Goal: Use online tool/utility: Utilize a website feature to perform a specific function

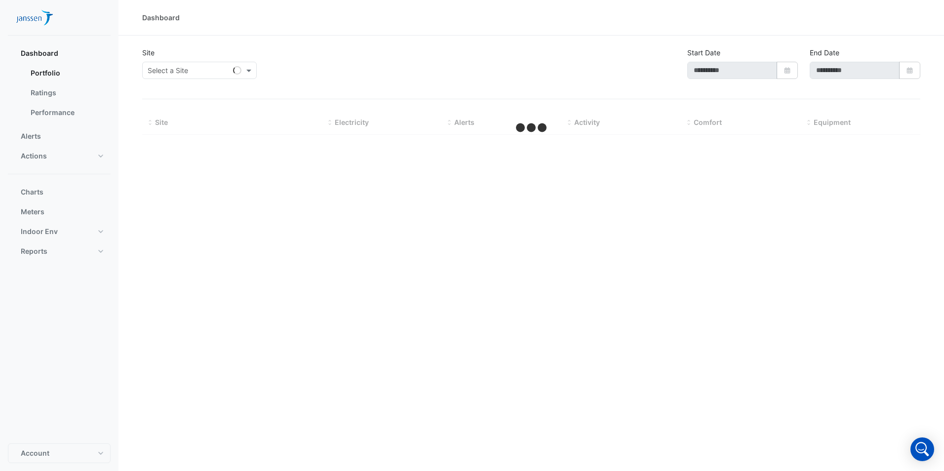
type input "**********"
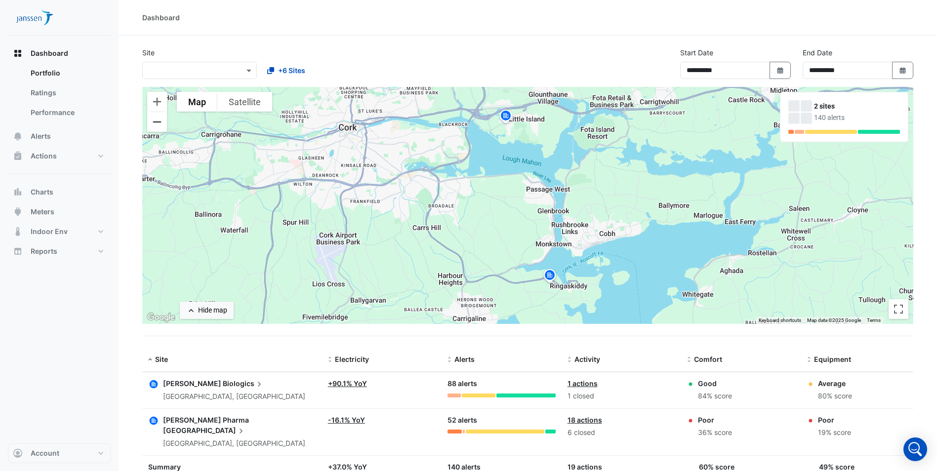
click at [157, 125] on button "Zoom out" at bounding box center [157, 122] width 20 height 20
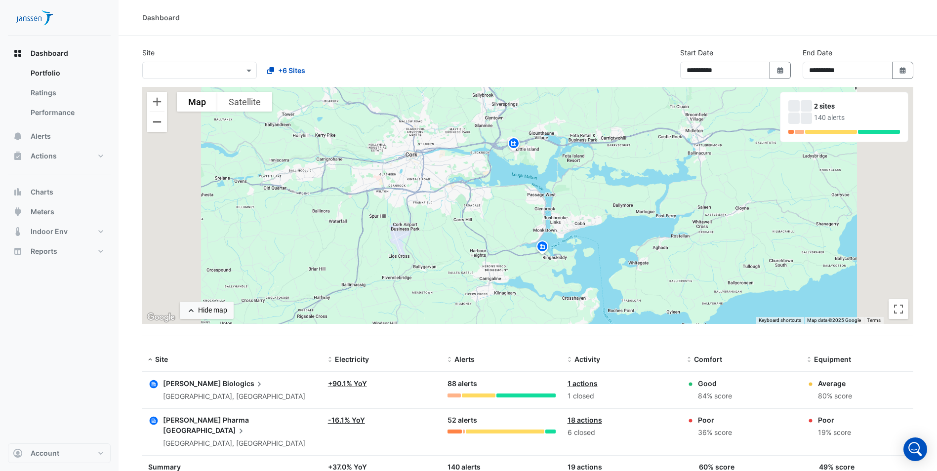
click at [157, 125] on button "Zoom out" at bounding box center [157, 122] width 20 height 20
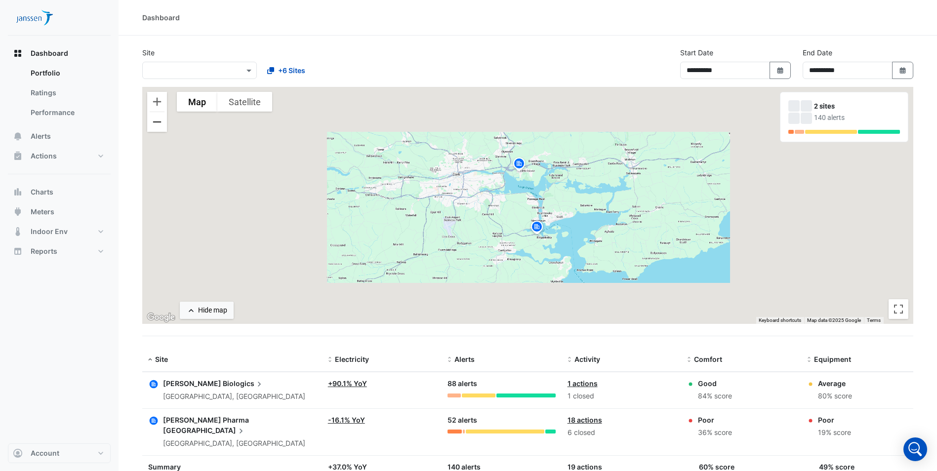
click at [157, 125] on button "Zoom out" at bounding box center [157, 122] width 20 height 20
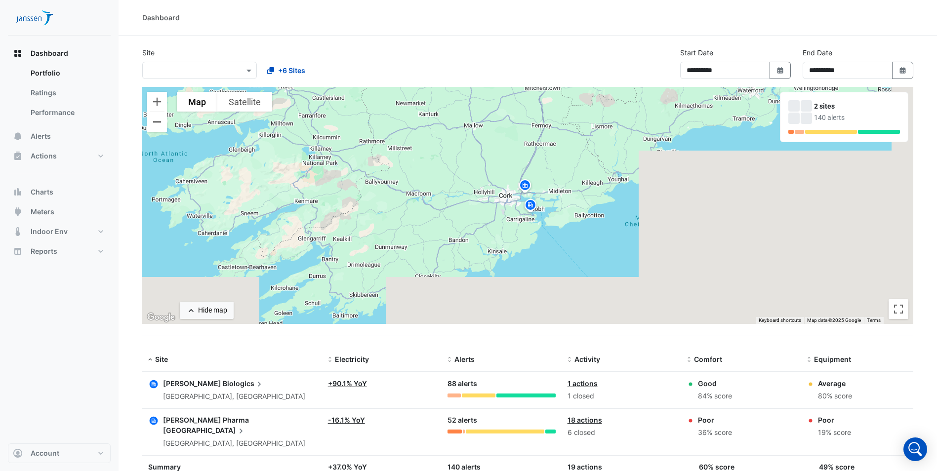
click at [157, 126] on button "Zoom out" at bounding box center [157, 122] width 20 height 20
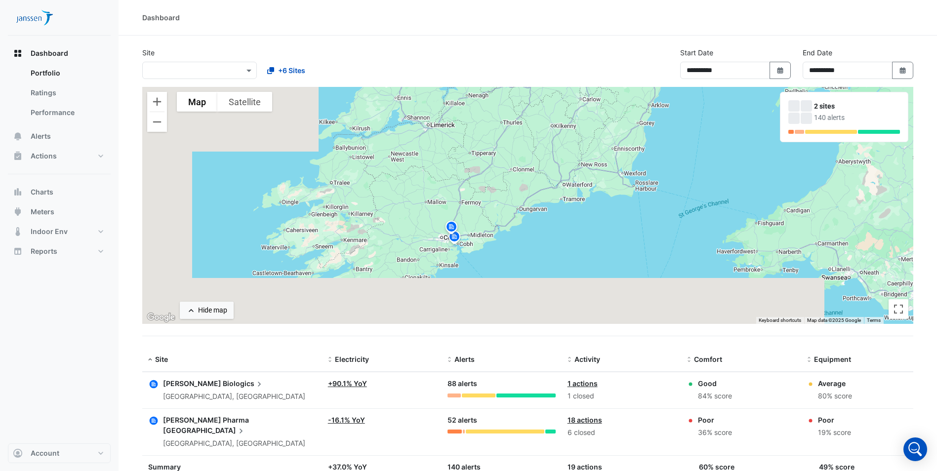
drag, startPoint x: 498, startPoint y: 181, endPoint x: 421, endPoint y: 218, distance: 86.1
click at [421, 218] on div "To activate drag with keyboard, press Alt + Enter. Once in keyboard drag state,…" at bounding box center [527, 205] width 771 height 237
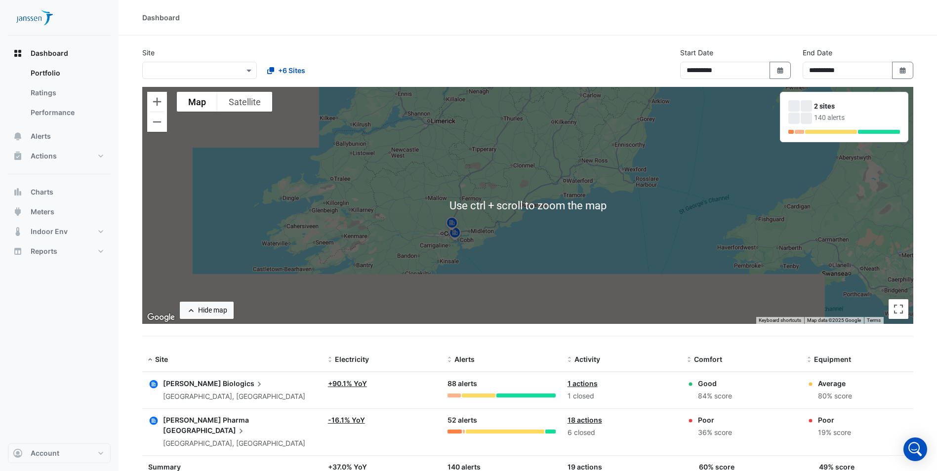
click at [447, 237] on img at bounding box center [455, 234] width 16 height 17
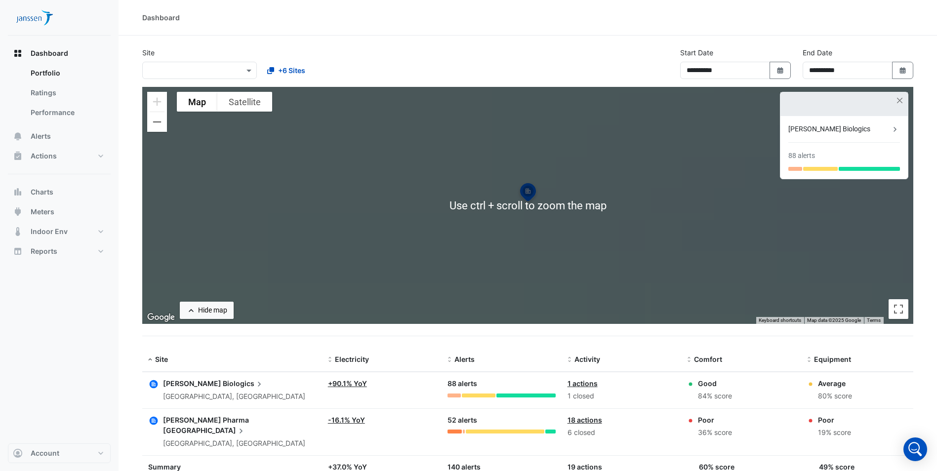
click at [447, 237] on div "To activate drag with keyboard, press Alt + Enter. Once in keyboard drag state,…" at bounding box center [527, 205] width 771 height 237
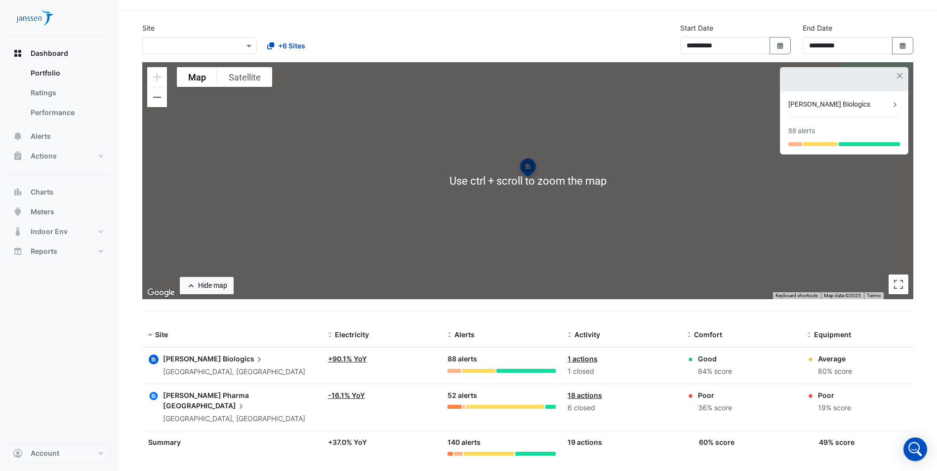
scroll to position [32, 0]
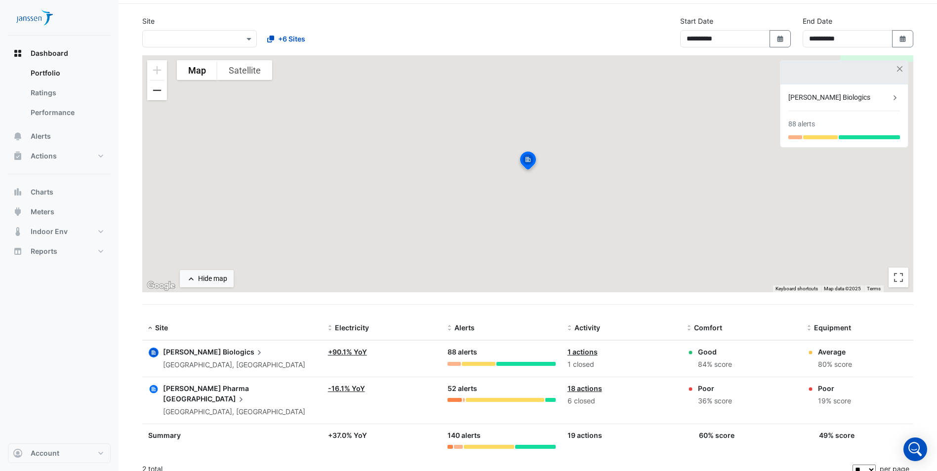
click at [161, 90] on button "Zoom out" at bounding box center [157, 90] width 20 height 20
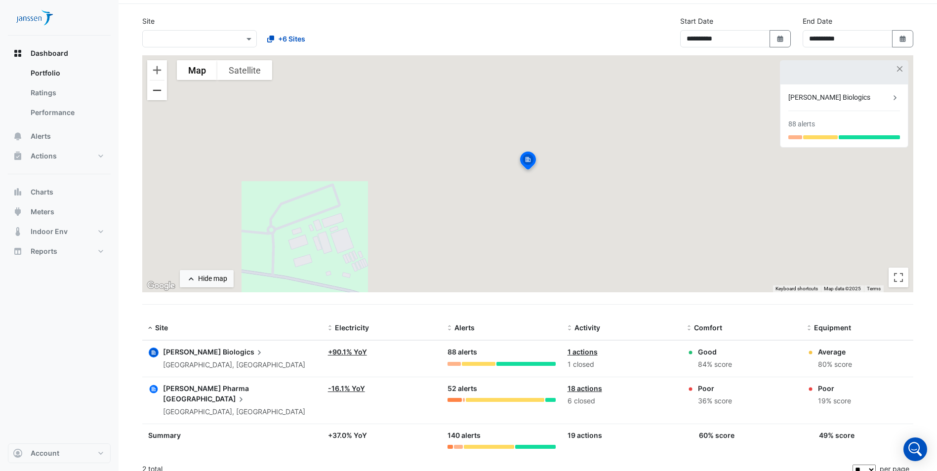
click at [161, 90] on button "Zoom out" at bounding box center [157, 90] width 20 height 20
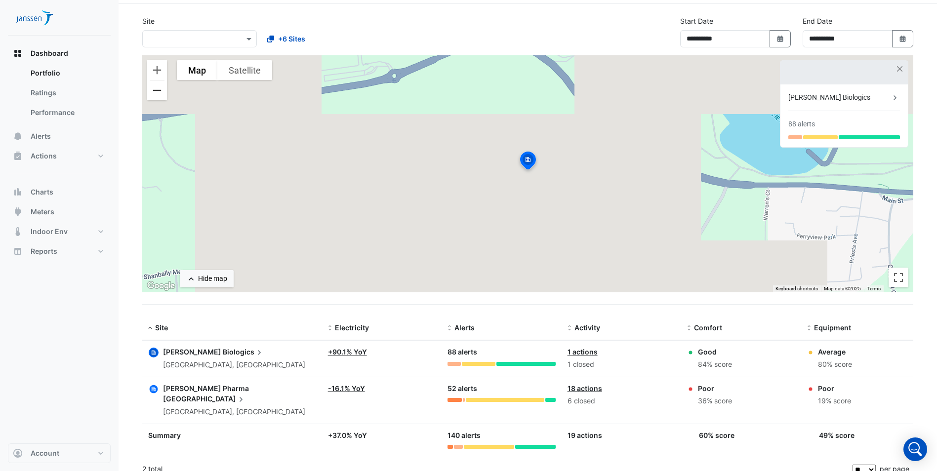
click at [161, 90] on button "Zoom out" at bounding box center [157, 90] width 20 height 20
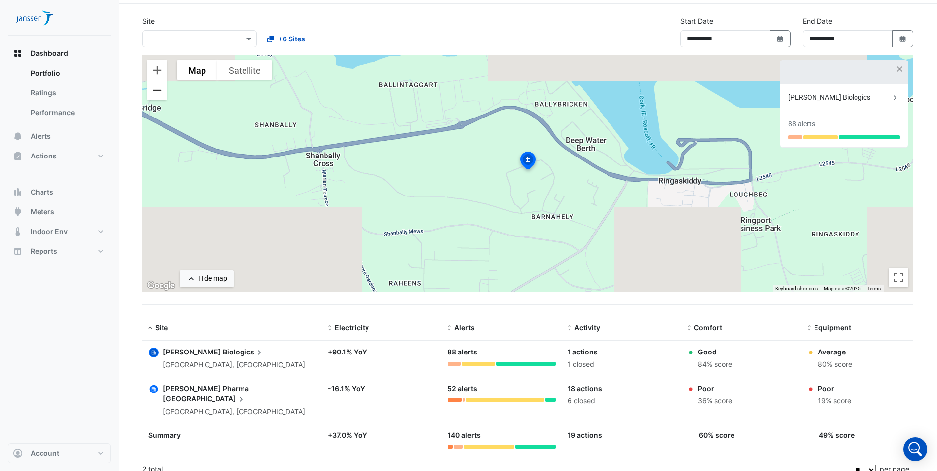
click at [161, 90] on button "Zoom out" at bounding box center [157, 90] width 20 height 20
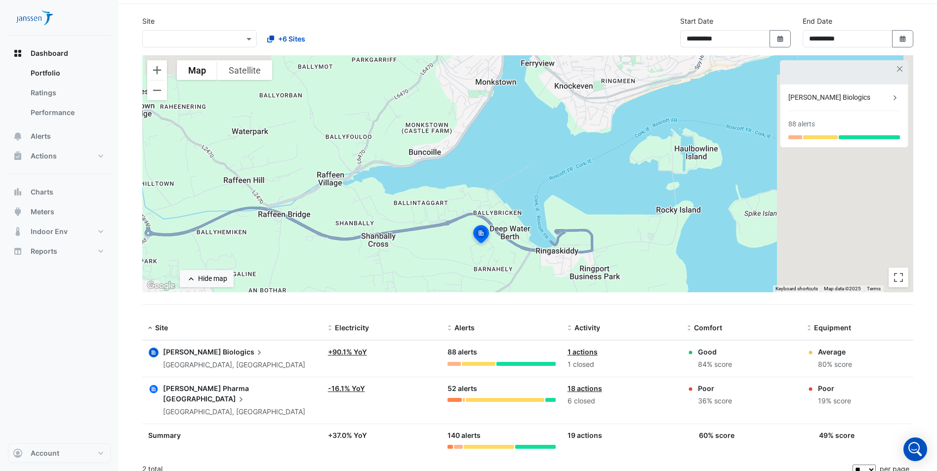
drag, startPoint x: 477, startPoint y: 185, endPoint x: 431, endPoint y: 261, distance: 88.8
click at [431, 261] on div "To activate drag with keyboard, press Alt + Enter. Once in keyboard drag state,…" at bounding box center [527, 173] width 771 height 237
click at [502, 243] on div "To activate drag with keyboard, press Alt + Enter. Once in keyboard drag state,…" at bounding box center [527, 173] width 771 height 237
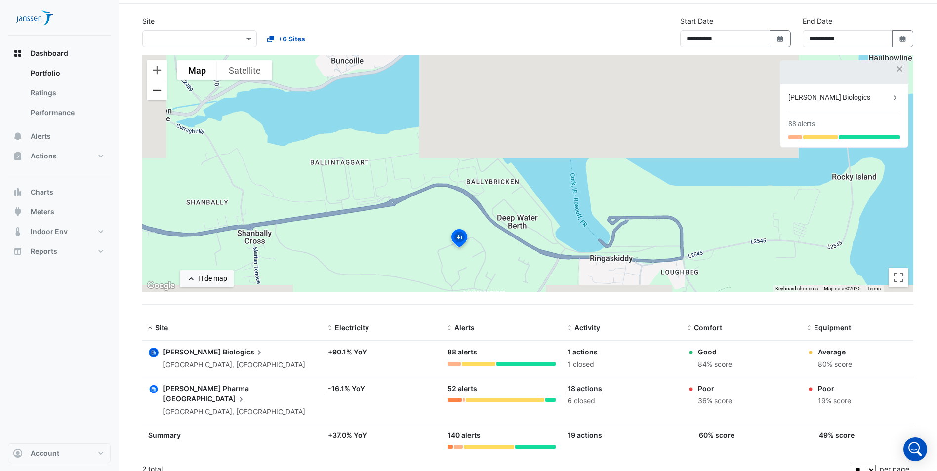
click at [157, 86] on button "Zoom out" at bounding box center [157, 90] width 20 height 20
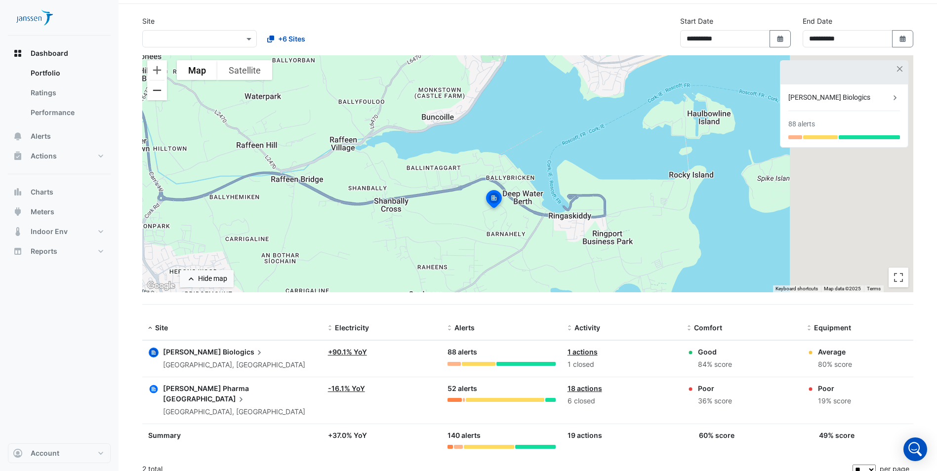
click at [157, 86] on button "Zoom out" at bounding box center [157, 90] width 20 height 20
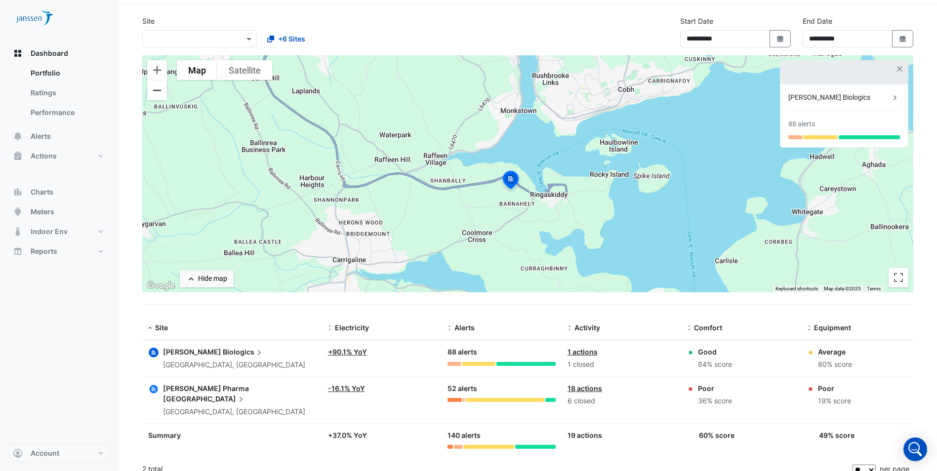
click at [157, 86] on button "Zoom out" at bounding box center [157, 90] width 20 height 20
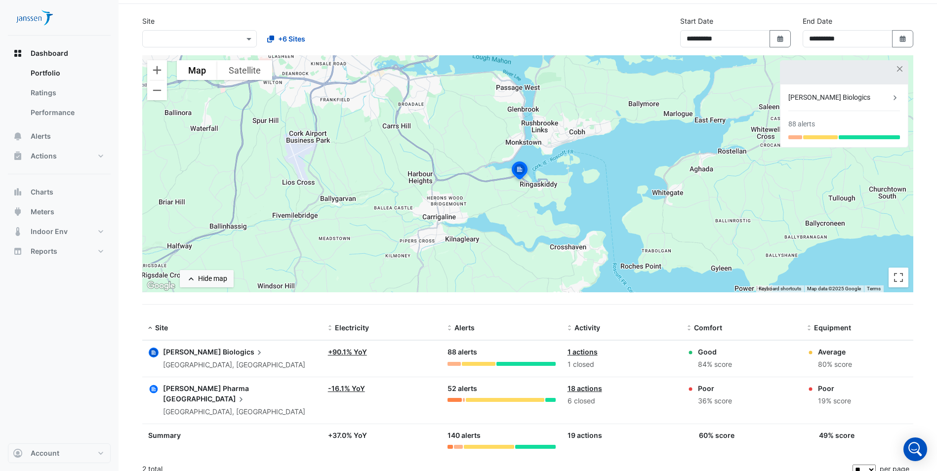
click at [520, 171] on img at bounding box center [520, 172] width 22 height 24
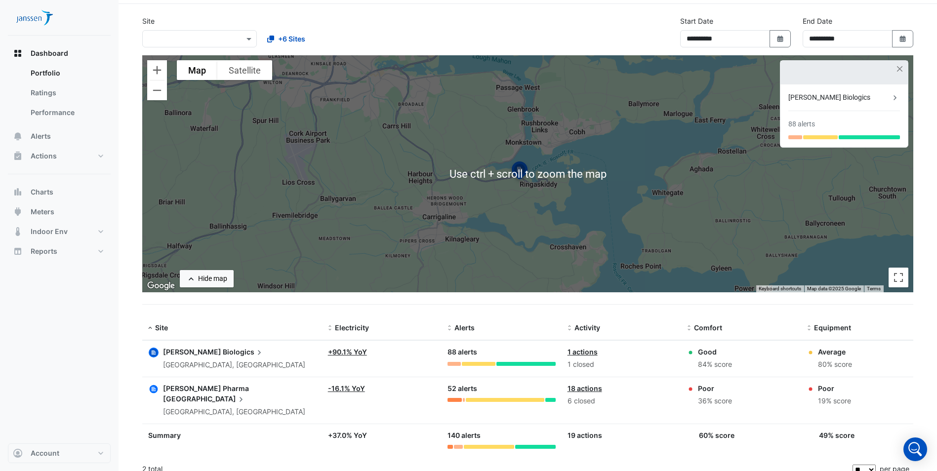
click at [515, 183] on img at bounding box center [520, 172] width 22 height 24
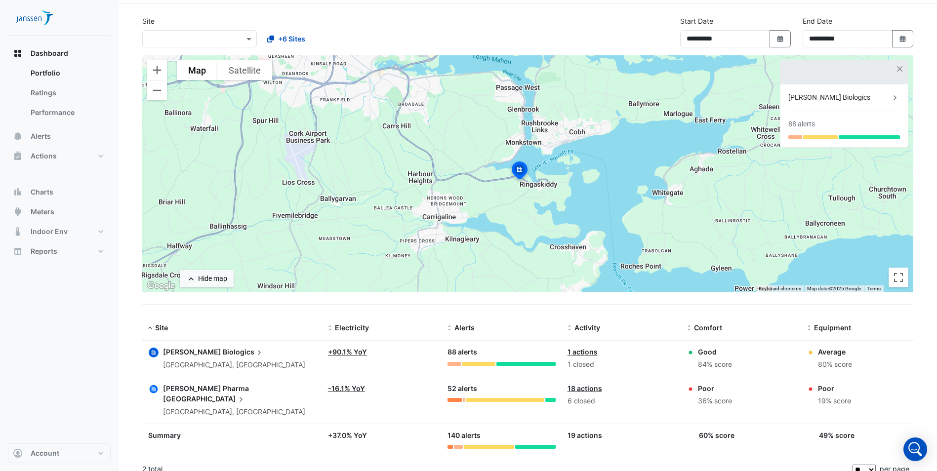
click at [515, 175] on img at bounding box center [520, 172] width 22 height 24
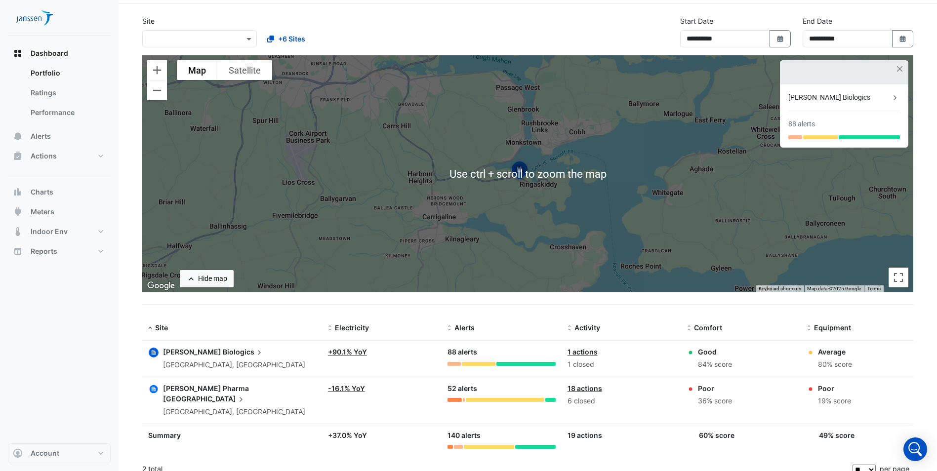
scroll to position [0, 0]
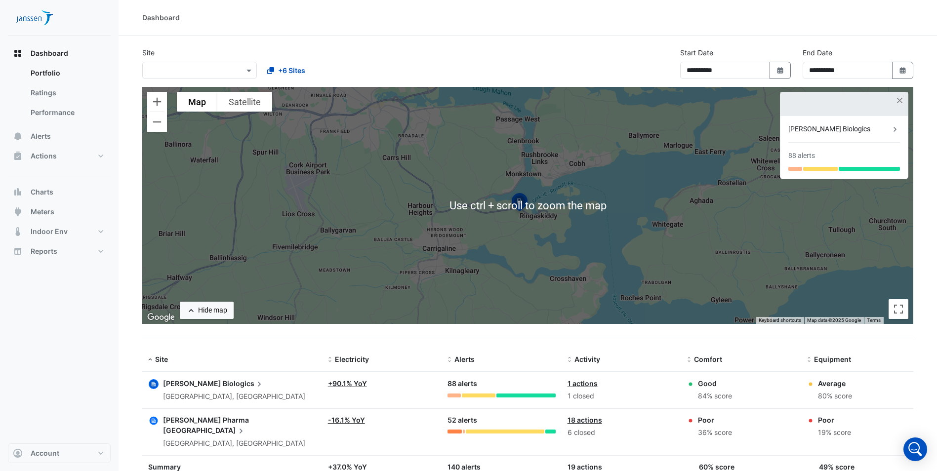
click at [520, 198] on img at bounding box center [520, 204] width 22 height 24
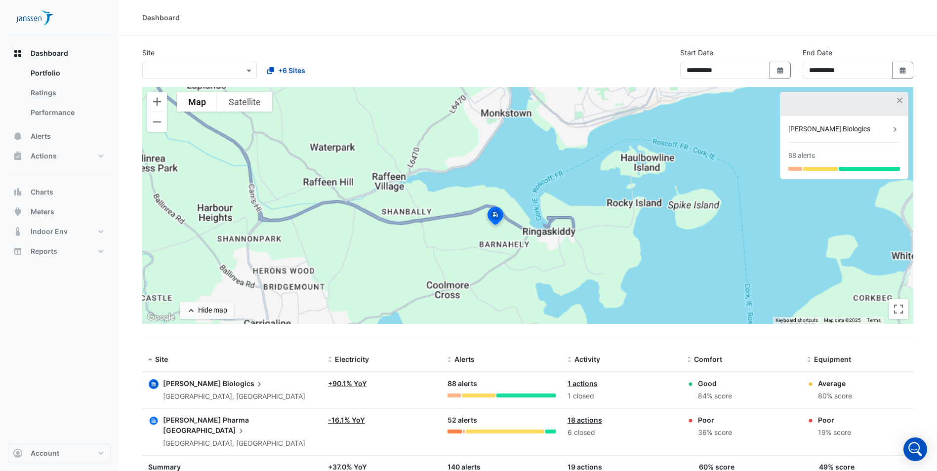
drag, startPoint x: 532, startPoint y: 207, endPoint x: 525, endPoint y: 211, distance: 8.4
click at [527, 209] on div "To activate drag with keyboard, press Alt + Enter. Once in keyboard drag state,…" at bounding box center [527, 205] width 771 height 237
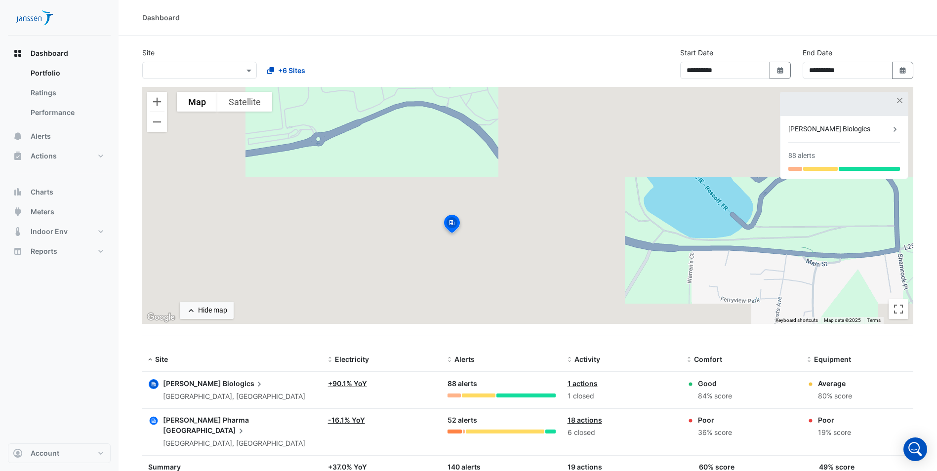
click at [468, 245] on div "To activate drag with keyboard, press Alt + Enter. Once in keyboard drag state,…" at bounding box center [527, 205] width 771 height 237
click at [448, 223] on img at bounding box center [452, 225] width 22 height 24
click at [223, 382] on span "Biologics" at bounding box center [243, 383] width 41 height 11
click at [48, 190] on span "Charts" at bounding box center [42, 192] width 23 height 10
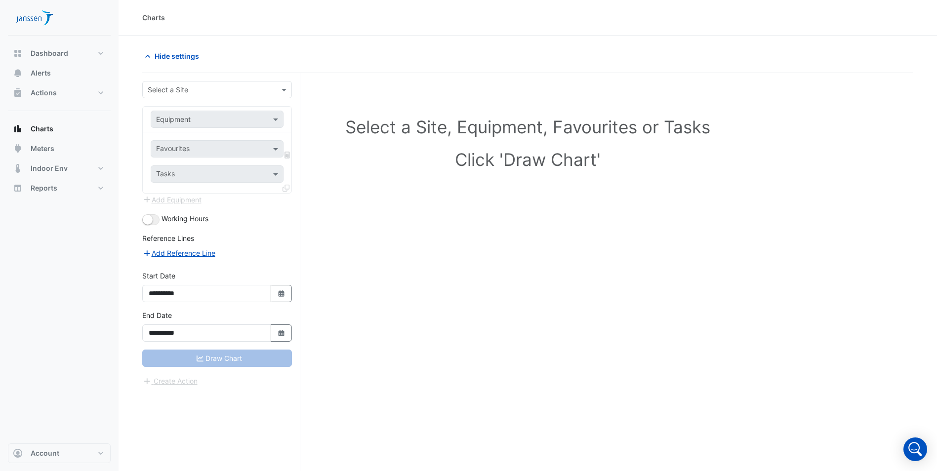
click at [279, 95] on div "Select a Site" at bounding box center [217, 89] width 150 height 17
click at [249, 110] on div "[PERSON_NAME] Biologics" at bounding box center [217, 111] width 149 height 14
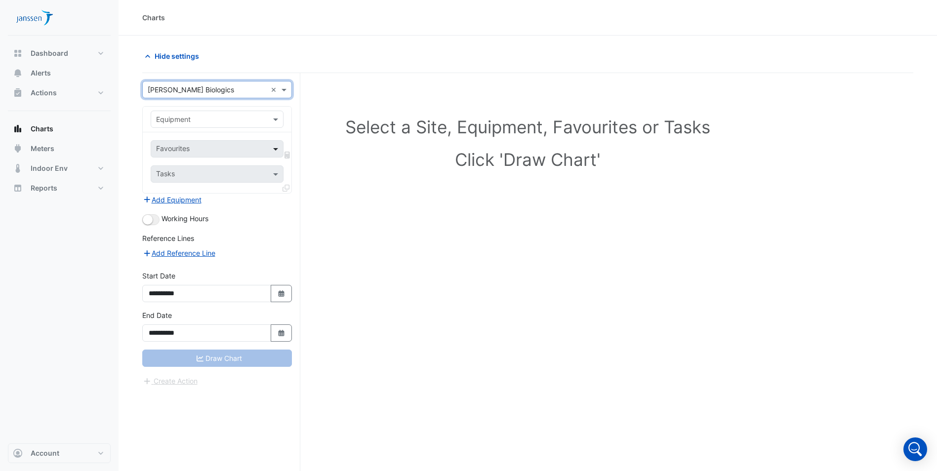
click at [276, 152] on span at bounding box center [277, 149] width 12 height 10
click at [276, 148] on span at bounding box center [277, 149] width 12 height 10
click at [276, 149] on span at bounding box center [277, 149] width 12 height 10
click at [273, 176] on span at bounding box center [277, 174] width 12 height 10
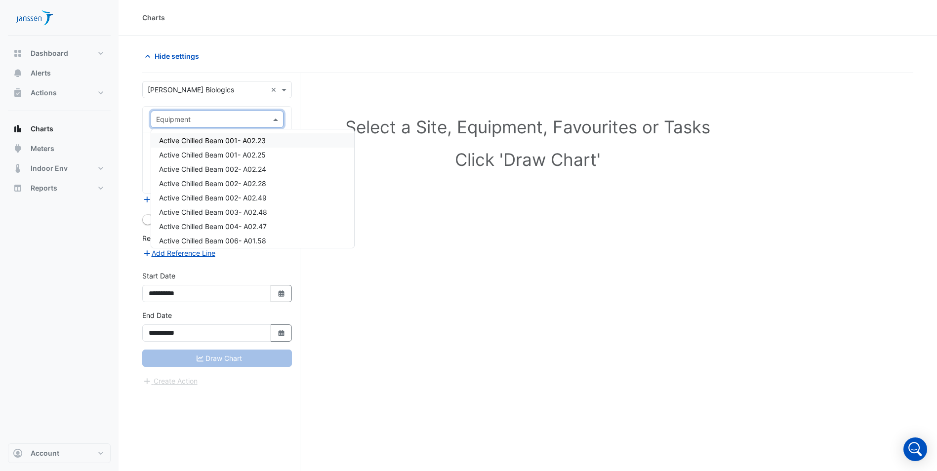
click at [276, 119] on span at bounding box center [277, 119] width 12 height 10
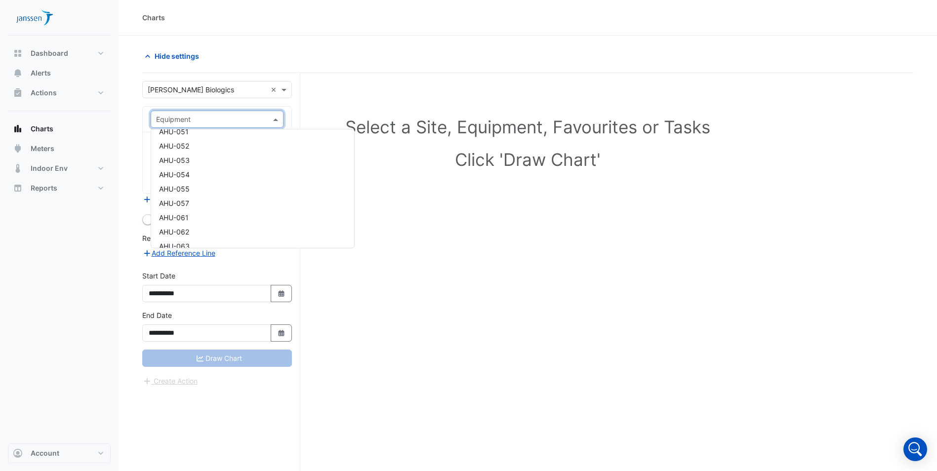
scroll to position [1086, 0]
click at [196, 227] on div "AHU-062" at bounding box center [252, 228] width 203 height 14
click at [272, 147] on span at bounding box center [277, 149] width 12 height 10
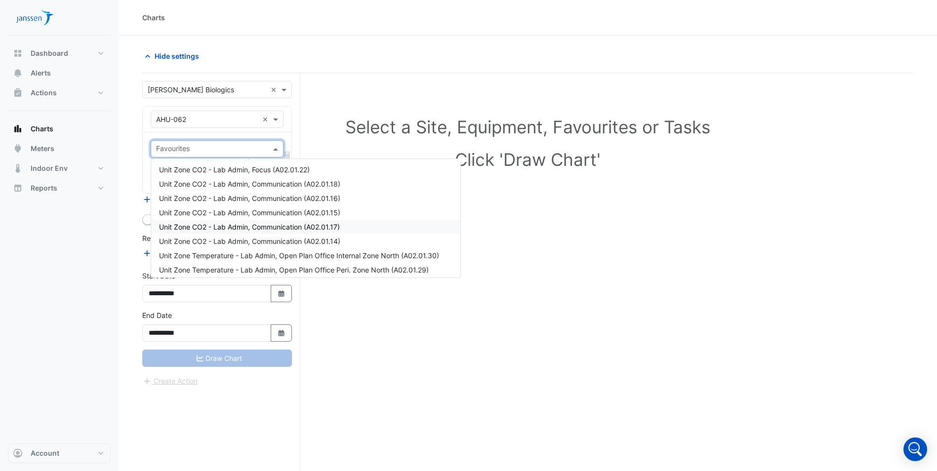
scroll to position [494, 0]
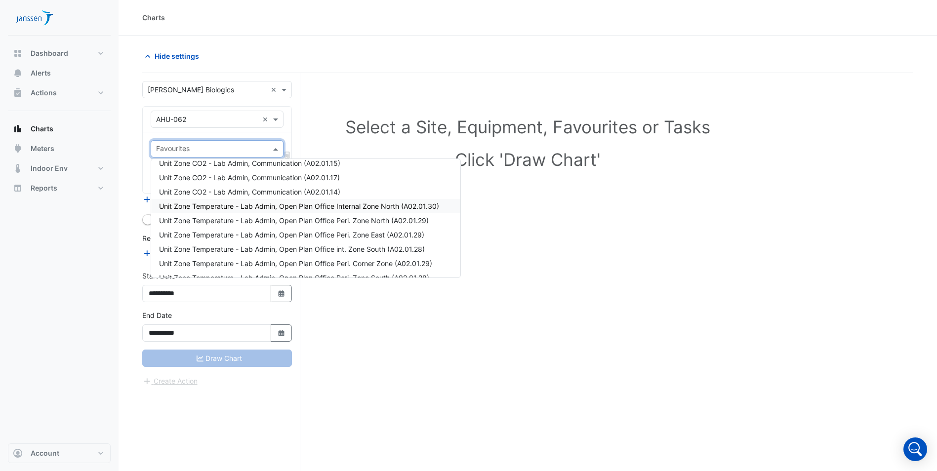
click at [259, 205] on span "Unit Zone Temperature - Lab Admin, Open Plan Office Internal Zone North (A02.01…" at bounding box center [299, 206] width 280 height 8
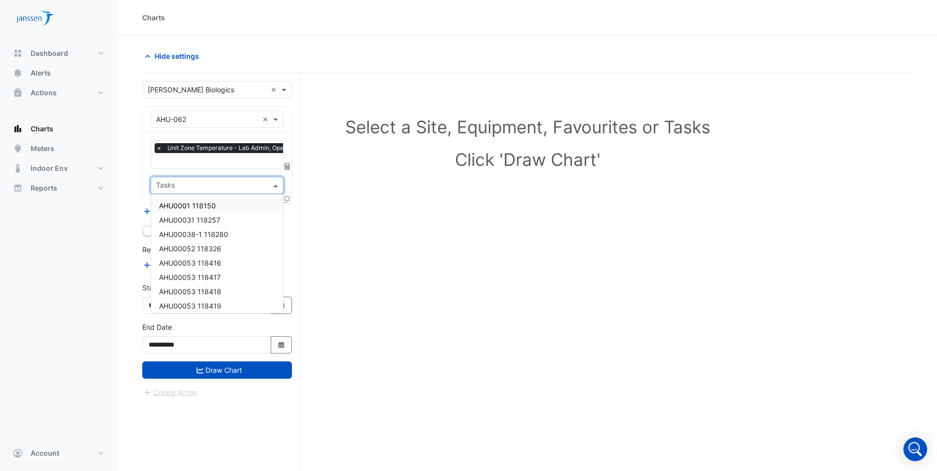
click at [270, 188] on div "Tasks" at bounding box center [217, 185] width 133 height 17
click at [198, 187] on input "text" at bounding box center [211, 186] width 111 height 10
click at [342, 197] on div "Select a Site, Equipment, Favourites or Tasks Click 'Draw Chart'" at bounding box center [527, 145] width 759 height 120
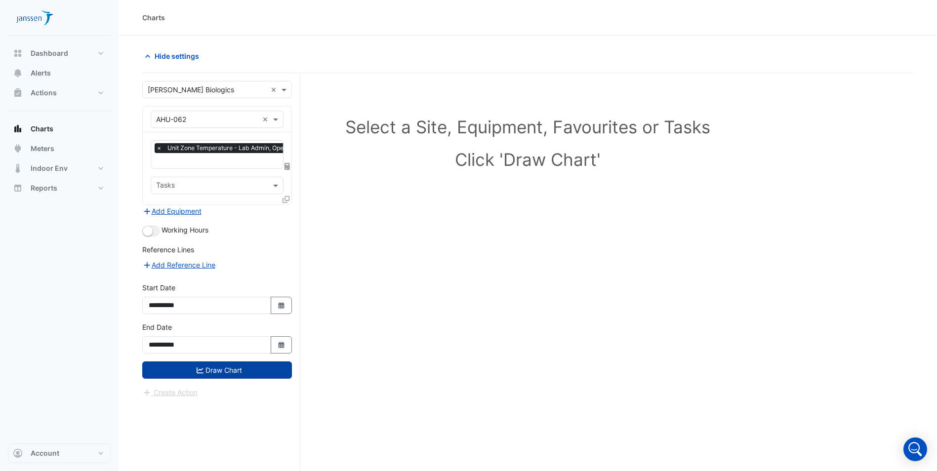
click at [274, 370] on button "Draw Chart" at bounding box center [217, 369] width 150 height 17
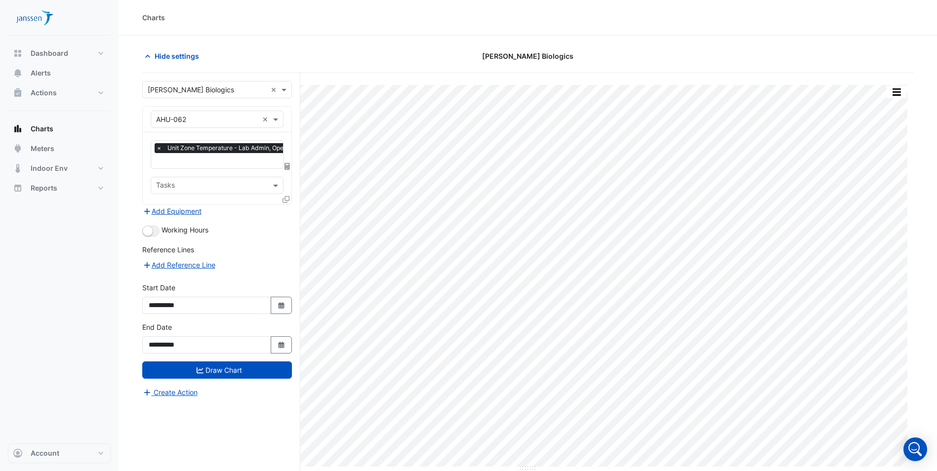
click at [158, 150] on span "×" at bounding box center [159, 148] width 9 height 10
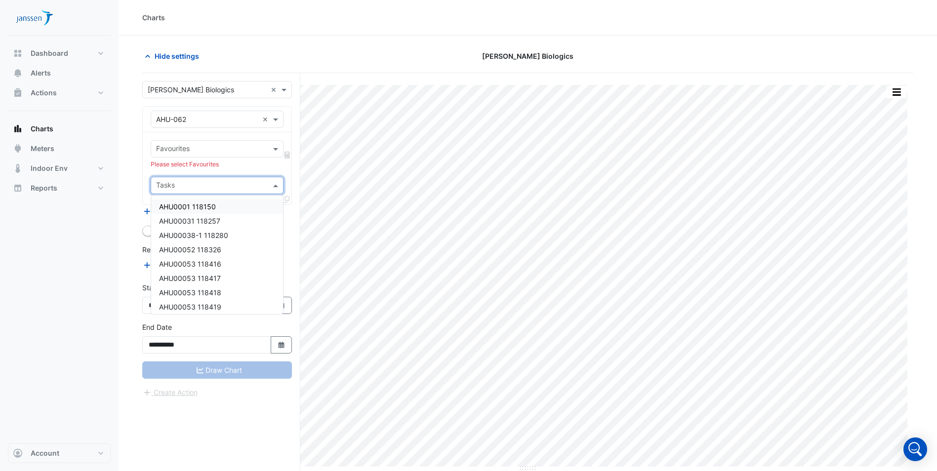
click at [274, 188] on span at bounding box center [277, 185] width 12 height 10
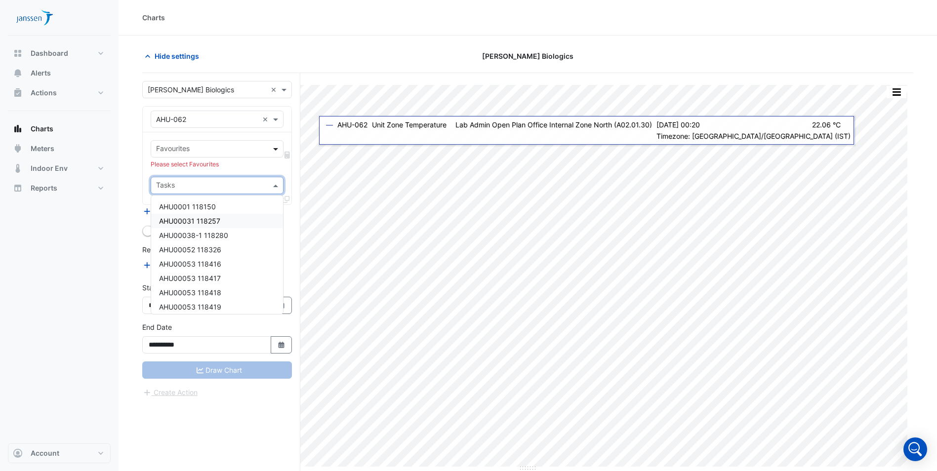
click at [273, 151] on span at bounding box center [277, 149] width 12 height 10
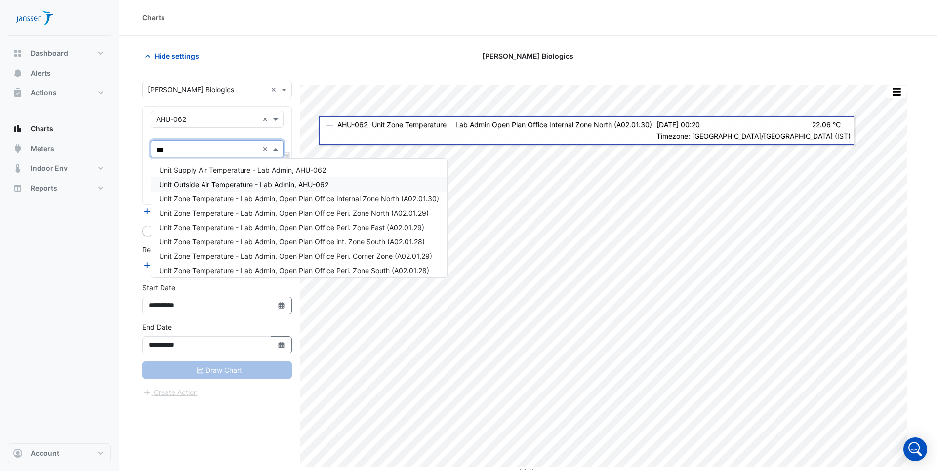
type input "****"
click at [219, 187] on span "Unit Outside Air Temperature - Lab Admin, AHU-062" at bounding box center [243, 184] width 169 height 8
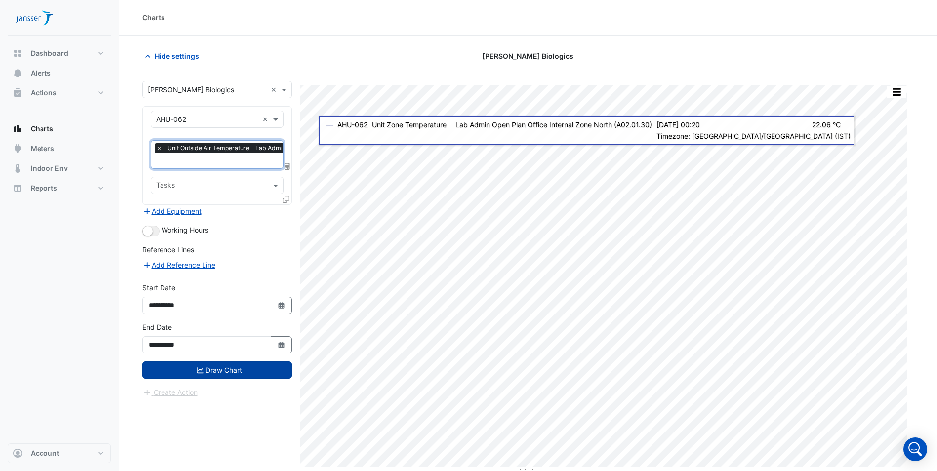
click at [253, 363] on button "Draw Chart" at bounding box center [217, 369] width 150 height 17
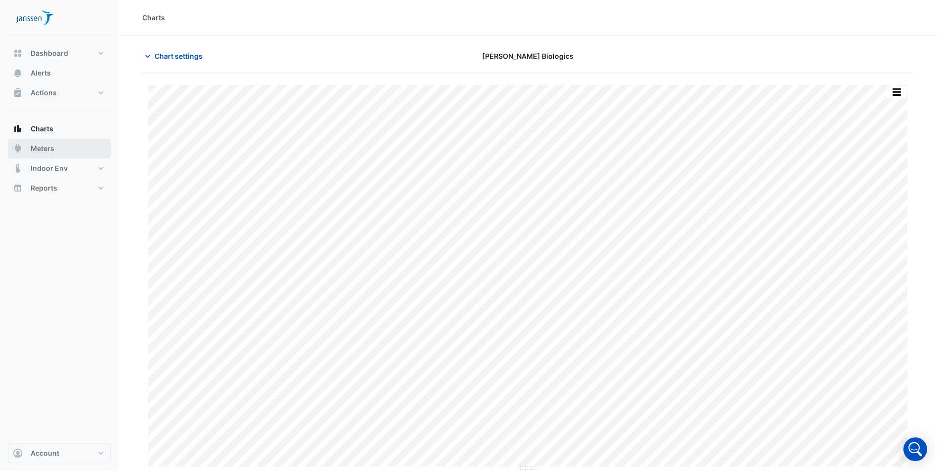
click at [59, 157] on button "Meters" at bounding box center [59, 149] width 103 height 20
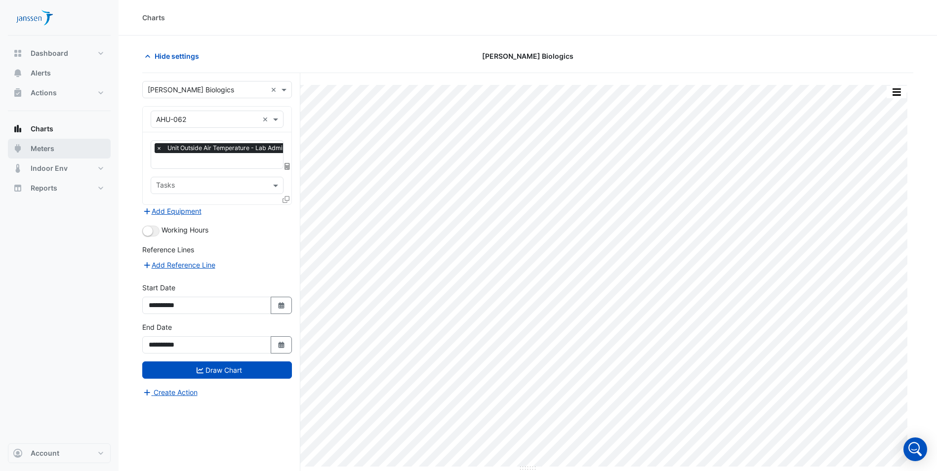
click at [159, 149] on span "×" at bounding box center [159, 148] width 9 height 10
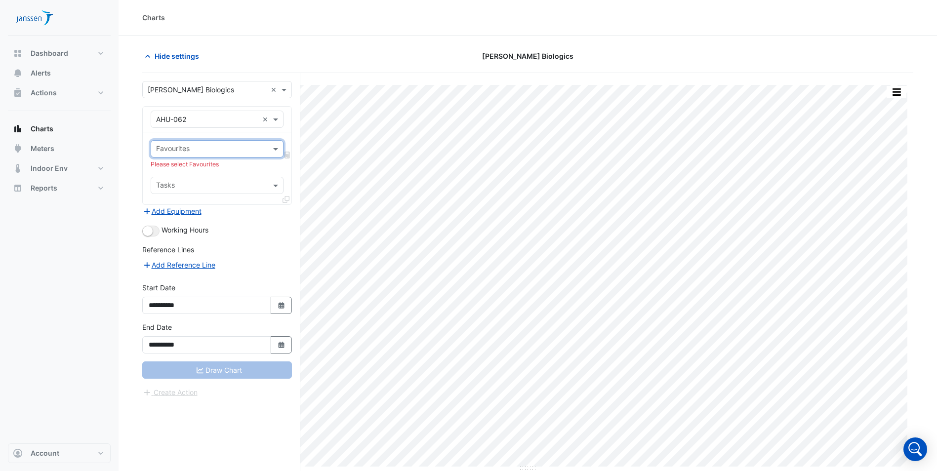
click at [159, 149] on input "text" at bounding box center [211, 150] width 111 height 10
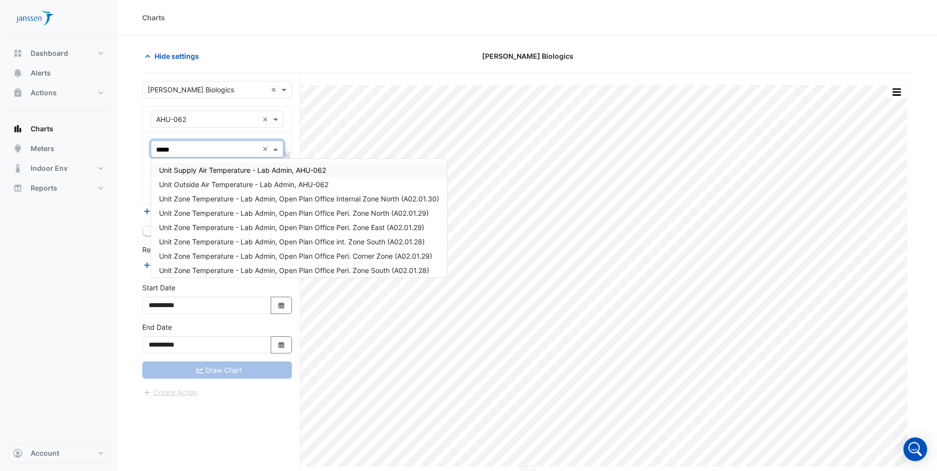
type input "******"
click at [230, 172] on span "Unit Supply Air Temperature - Lab Admin, AHU-062" at bounding box center [242, 170] width 167 height 8
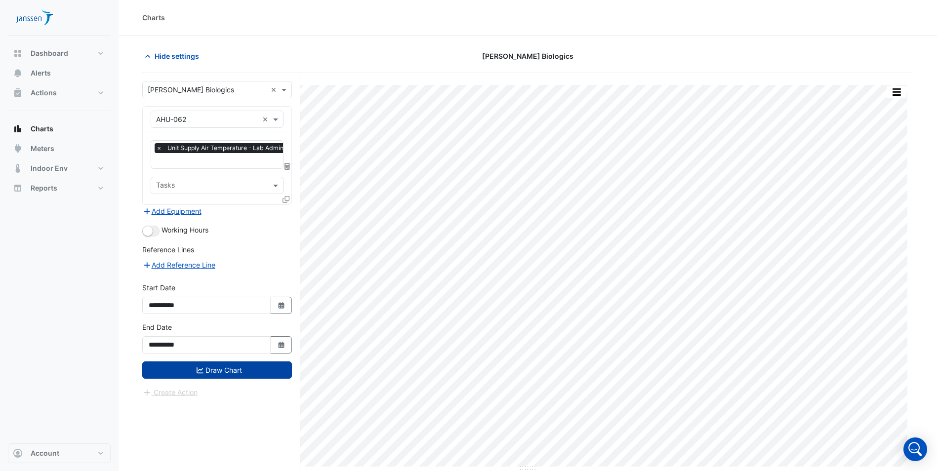
click at [260, 369] on button "Draw Chart" at bounding box center [217, 369] width 150 height 17
click at [159, 147] on span "×" at bounding box center [159, 148] width 9 height 10
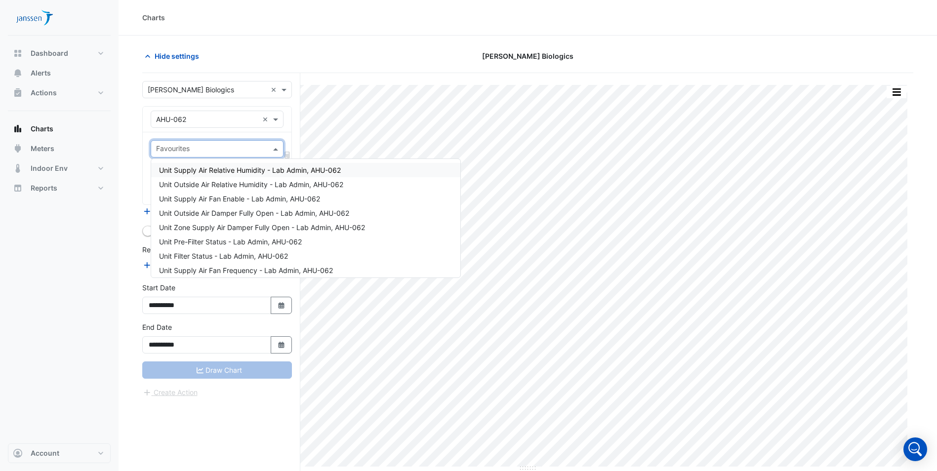
click at [161, 148] on input "text" at bounding box center [211, 150] width 111 height 10
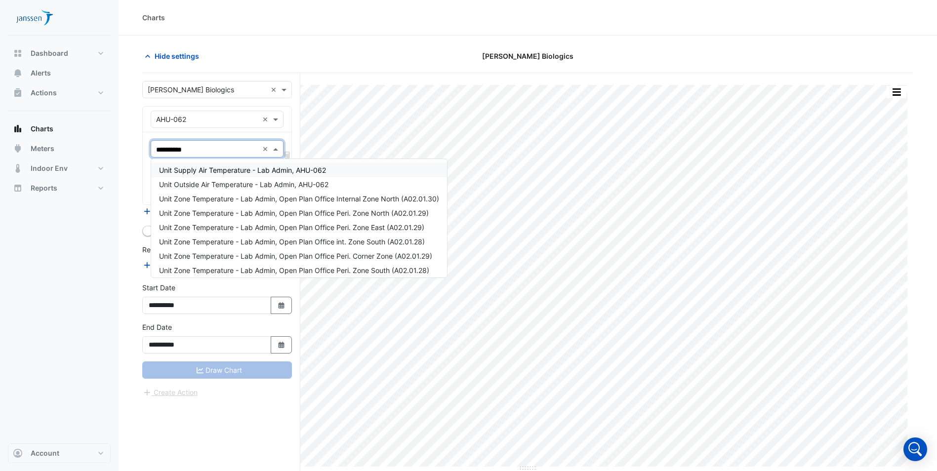
type input "**********"
click at [224, 196] on span "Unit Zone Temperature - Lab Admin, Open Plan Office Internal Zone North (A02.01…" at bounding box center [299, 199] width 280 height 8
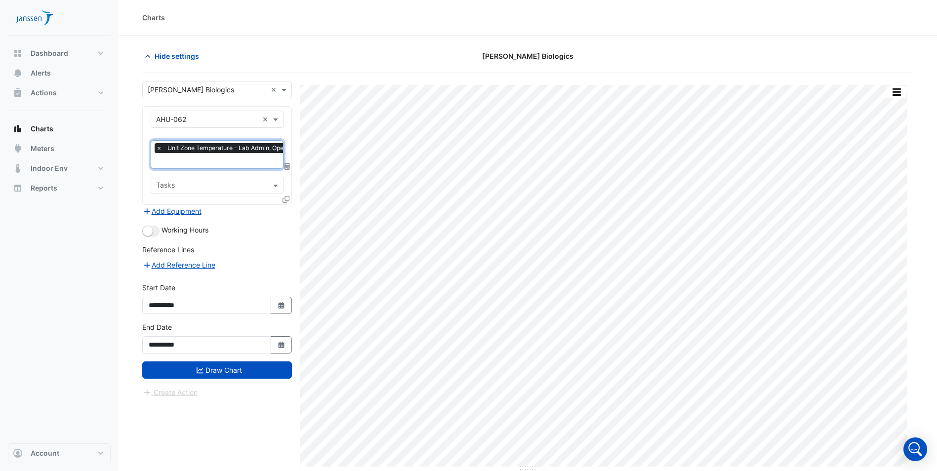
click at [256, 168] on div "× Unit Zone Temperature - Lab Admin, Open Plan Office Internal Zone North (A02.…" at bounding box center [217, 154] width 133 height 29
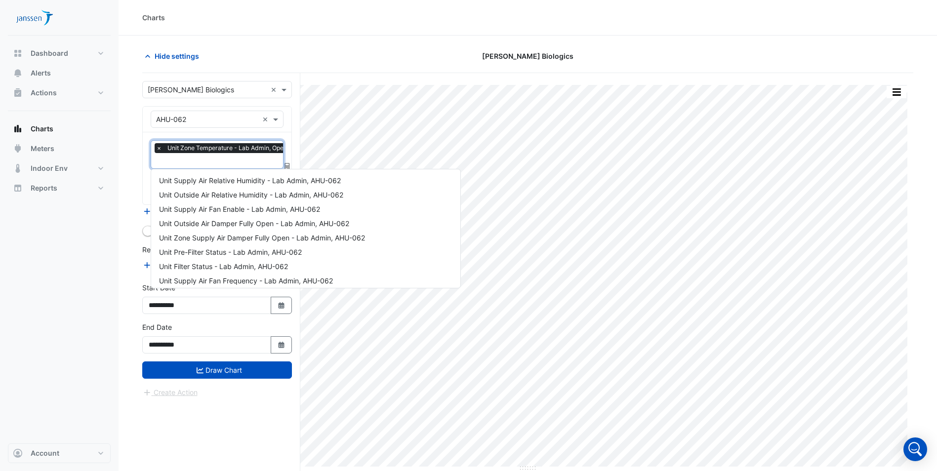
scroll to position [534, 0]
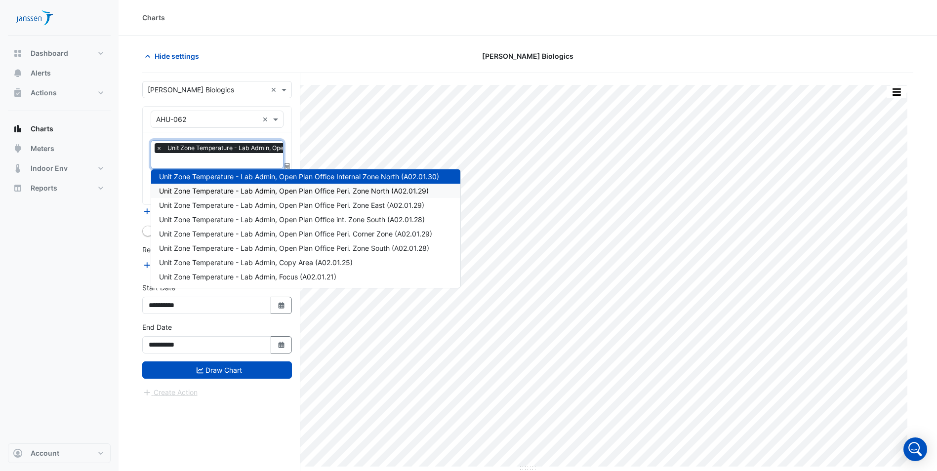
click at [270, 189] on span "Unit Zone Temperature - Lab Admin, Open Plan Office Peri. Zone North (A02.01.29)" at bounding box center [294, 191] width 270 height 8
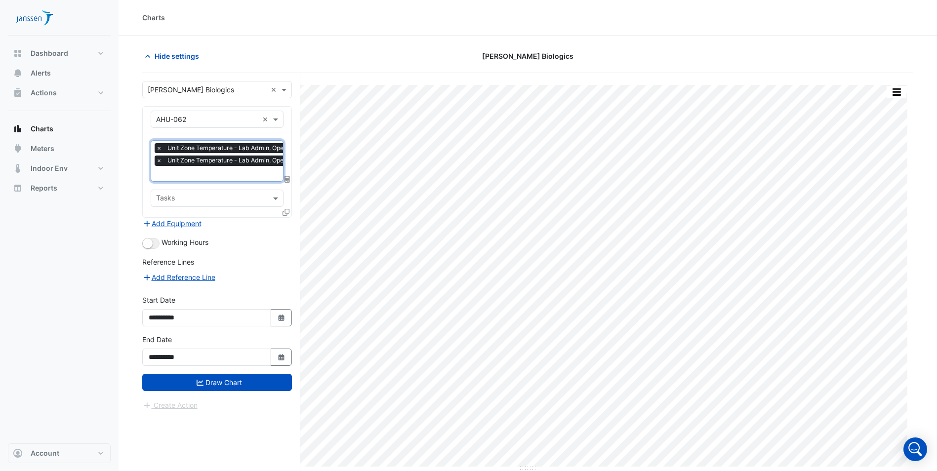
click at [213, 171] on input "text" at bounding box center [285, 174] width 258 height 10
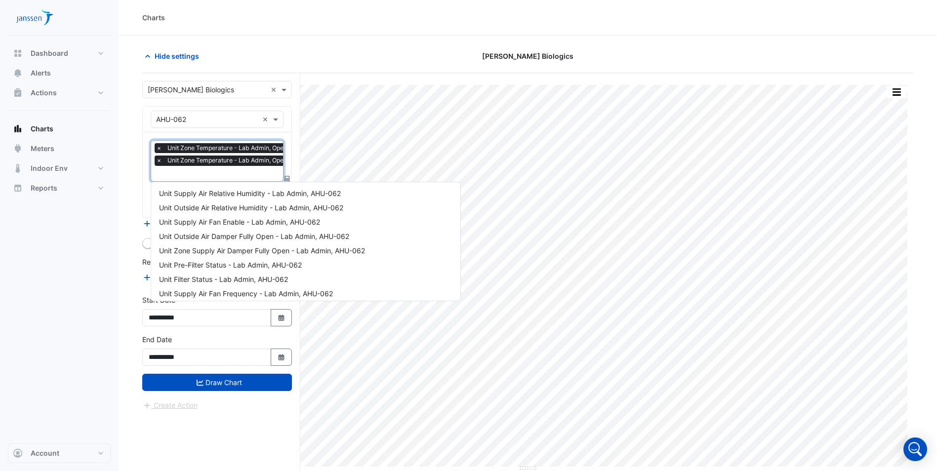
scroll to position [548, 0]
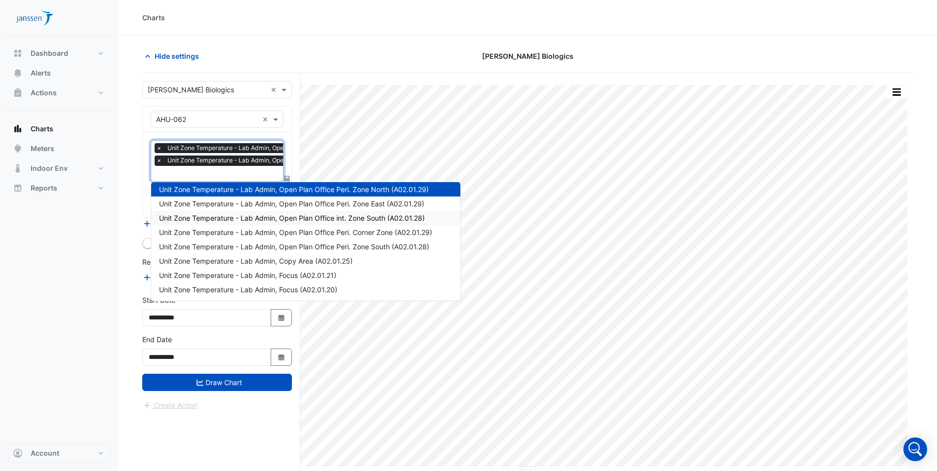
click at [265, 221] on span "Unit Zone Temperature - Lab Admin, Open Plan Office int. Zone South (A02.01.28)" at bounding box center [292, 218] width 266 height 8
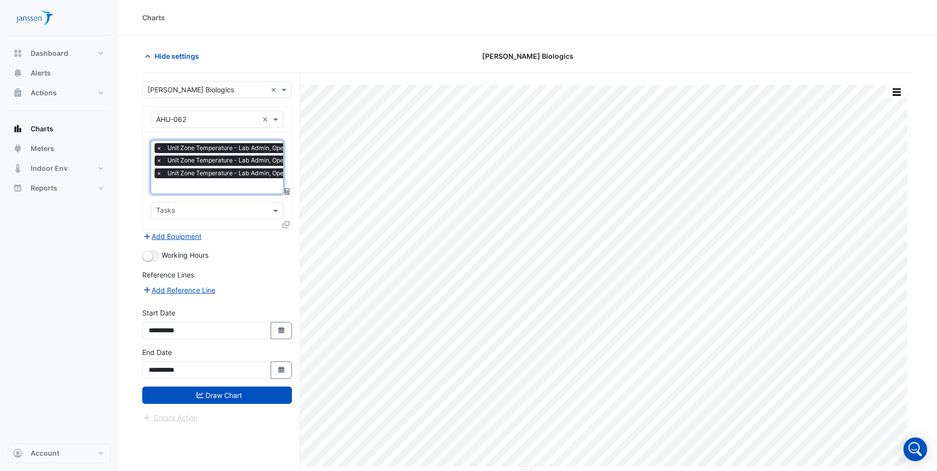
click at [223, 189] on input "text" at bounding box center [285, 187] width 258 height 10
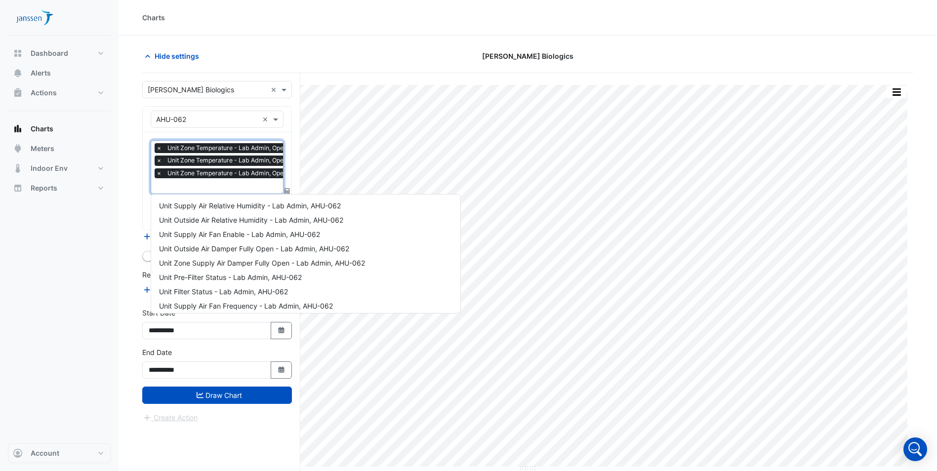
scroll to position [577, 0]
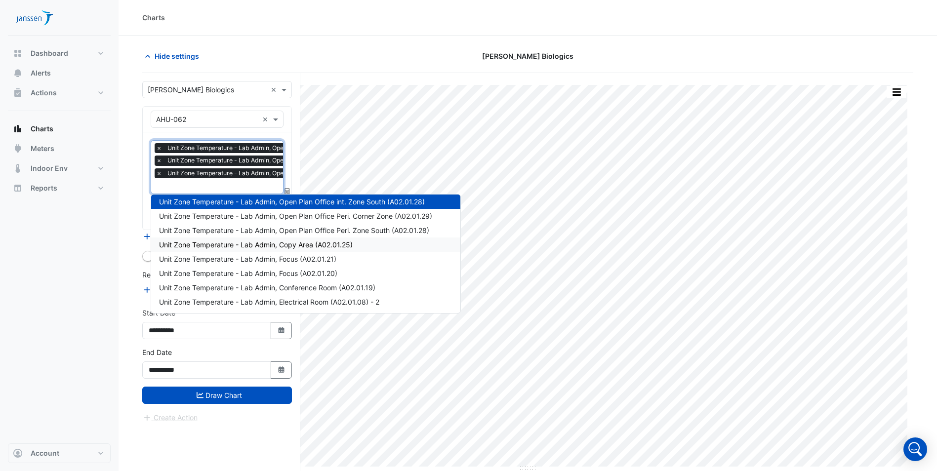
click at [262, 246] on span "Unit Zone Temperature - Lab Admin, Copy Area (A02.01.25)" at bounding box center [256, 244] width 194 height 8
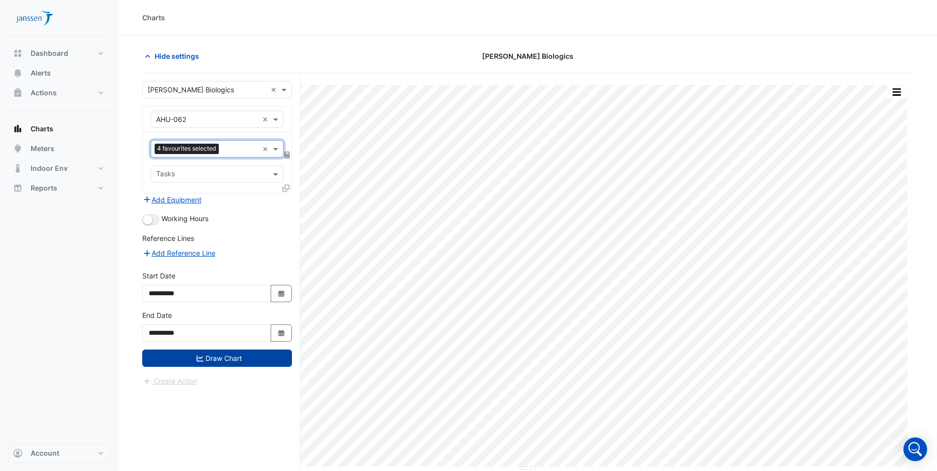
click at [244, 356] on button "Draw Chart" at bounding box center [217, 358] width 150 height 17
